Goal: Find specific page/section: Find specific page/section

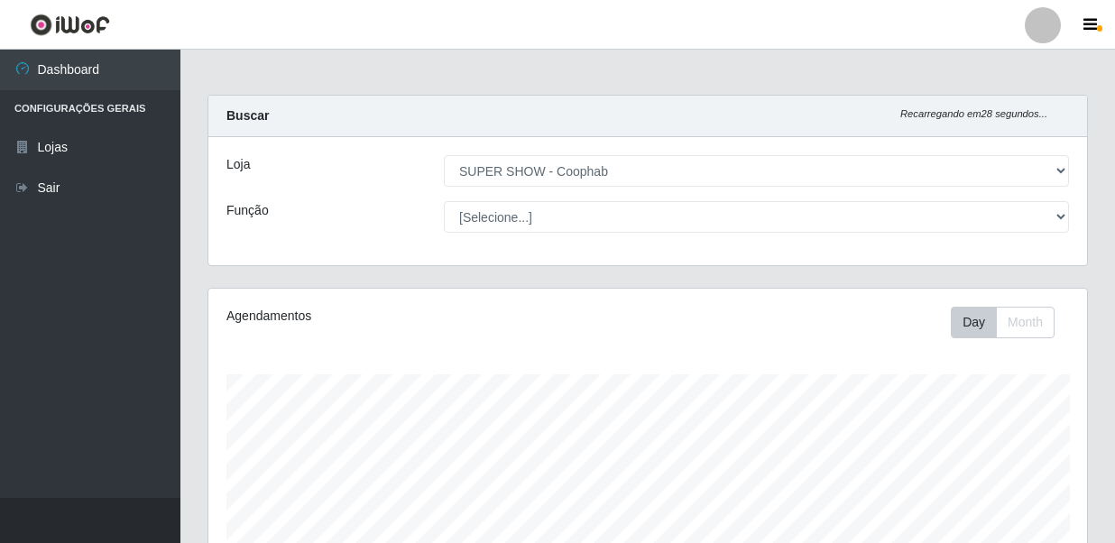
select select "146"
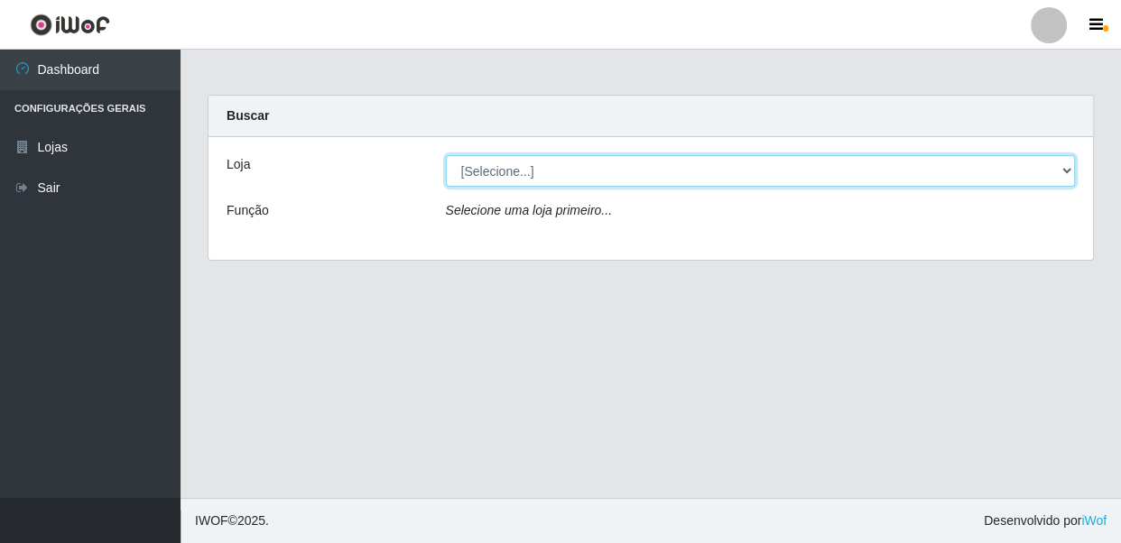
click at [1067, 172] on select "[Selecione...] SUPER SHOW - Coophab" at bounding box center [761, 171] width 630 height 32
select select "146"
click at [446, 155] on select "[Selecione...] SUPER SHOW - Coophab" at bounding box center [761, 171] width 630 height 32
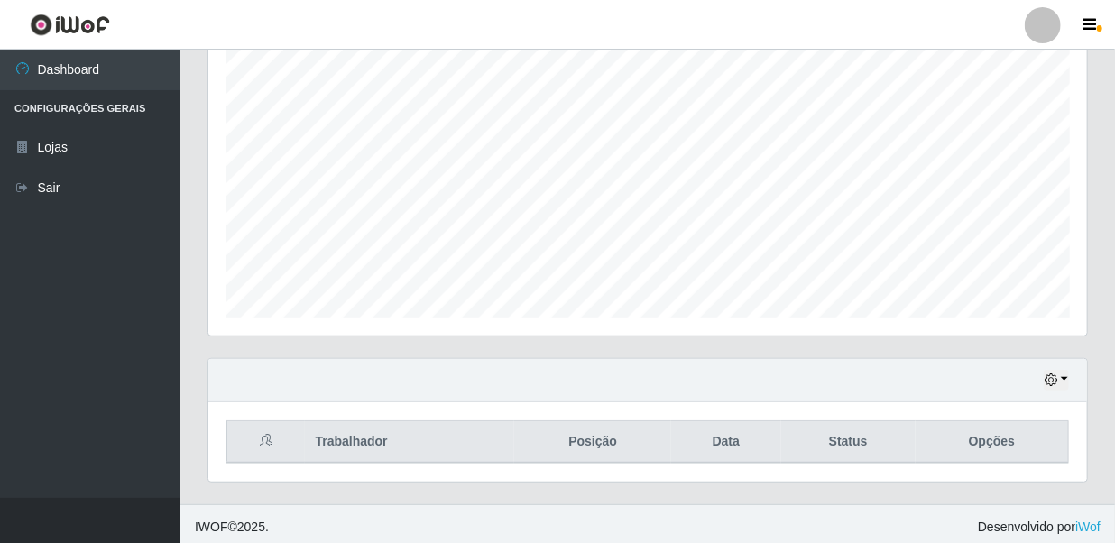
scroll to position [333, 0]
